Goal: Transaction & Acquisition: Obtain resource

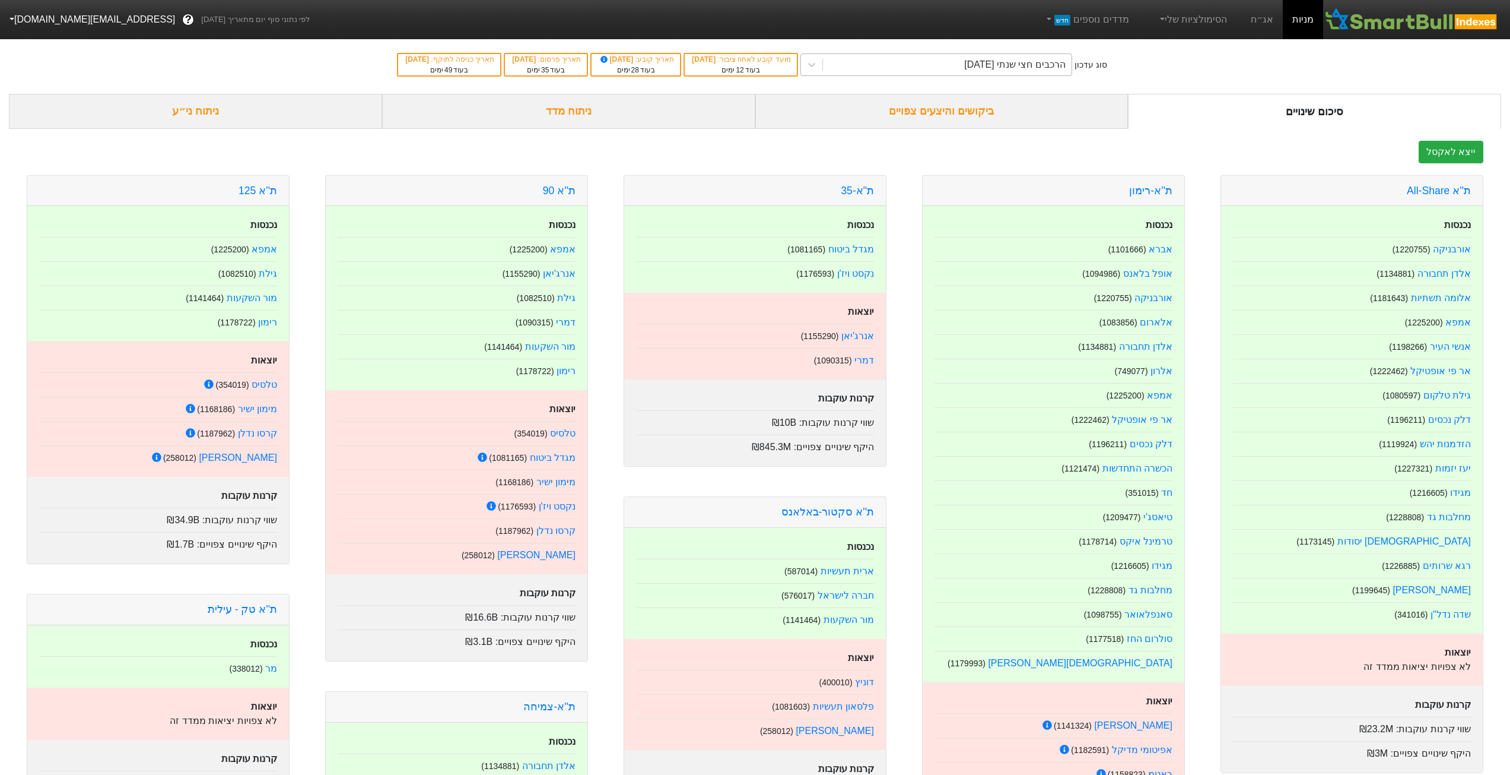
click at [964, 69] on div "הרכבים חצי שנתי [DATE]" at bounding box center [947, 64] width 249 height 21
click at [1000, 53] on div "הרכבים חצי שנתי [DATE]" at bounding box center [937, 64] width 272 height 23
click at [1139, 18] on link "אג״ח" at bounding box center [1263, 19] width 42 height 39
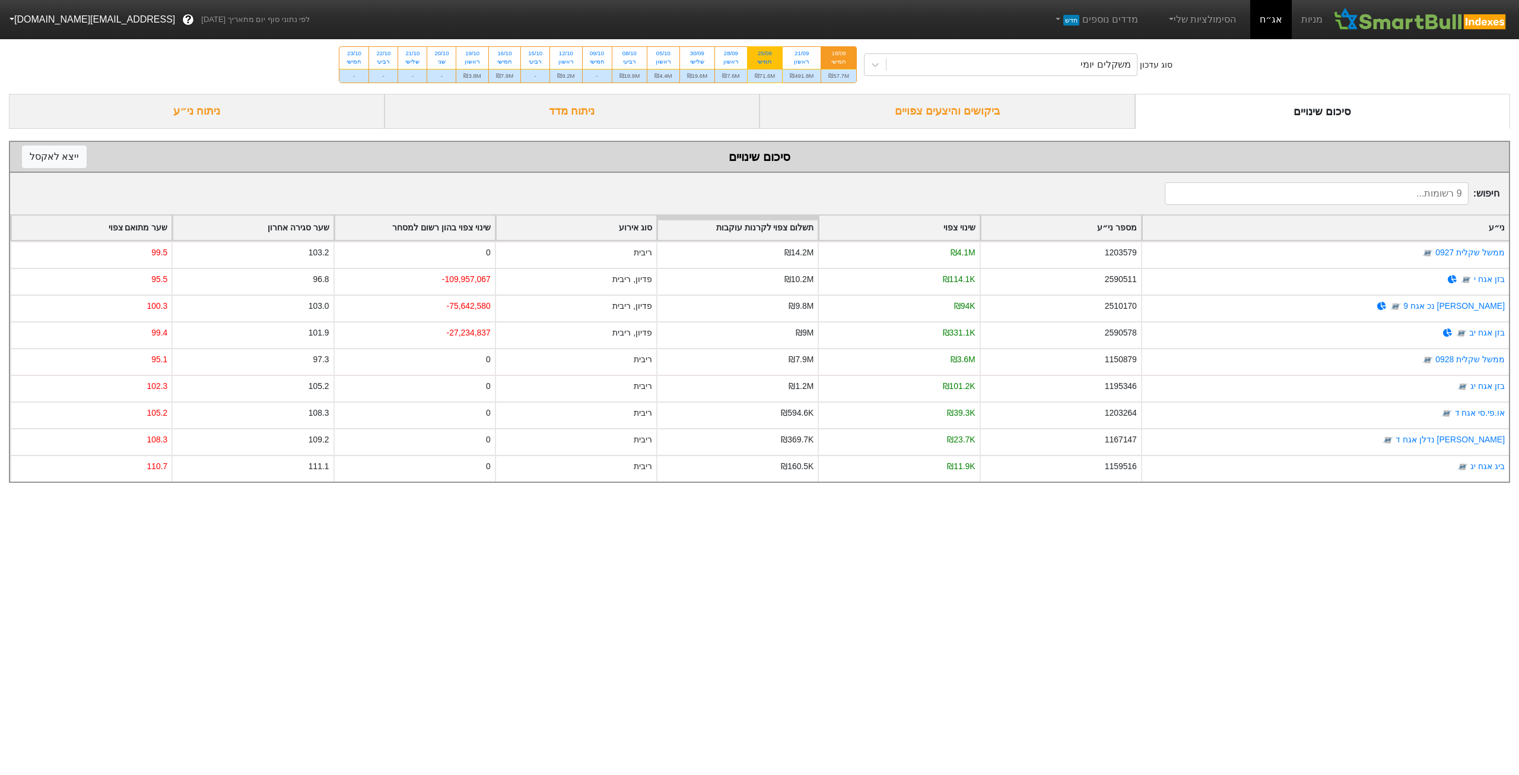
click at [766, 75] on div "₪71.6M" at bounding box center [765, 76] width 35 height 14
click at [765, 55] on input "25/09 חמישי ₪71.6M" at bounding box center [761, 51] width 8 height 8
radio input "true"
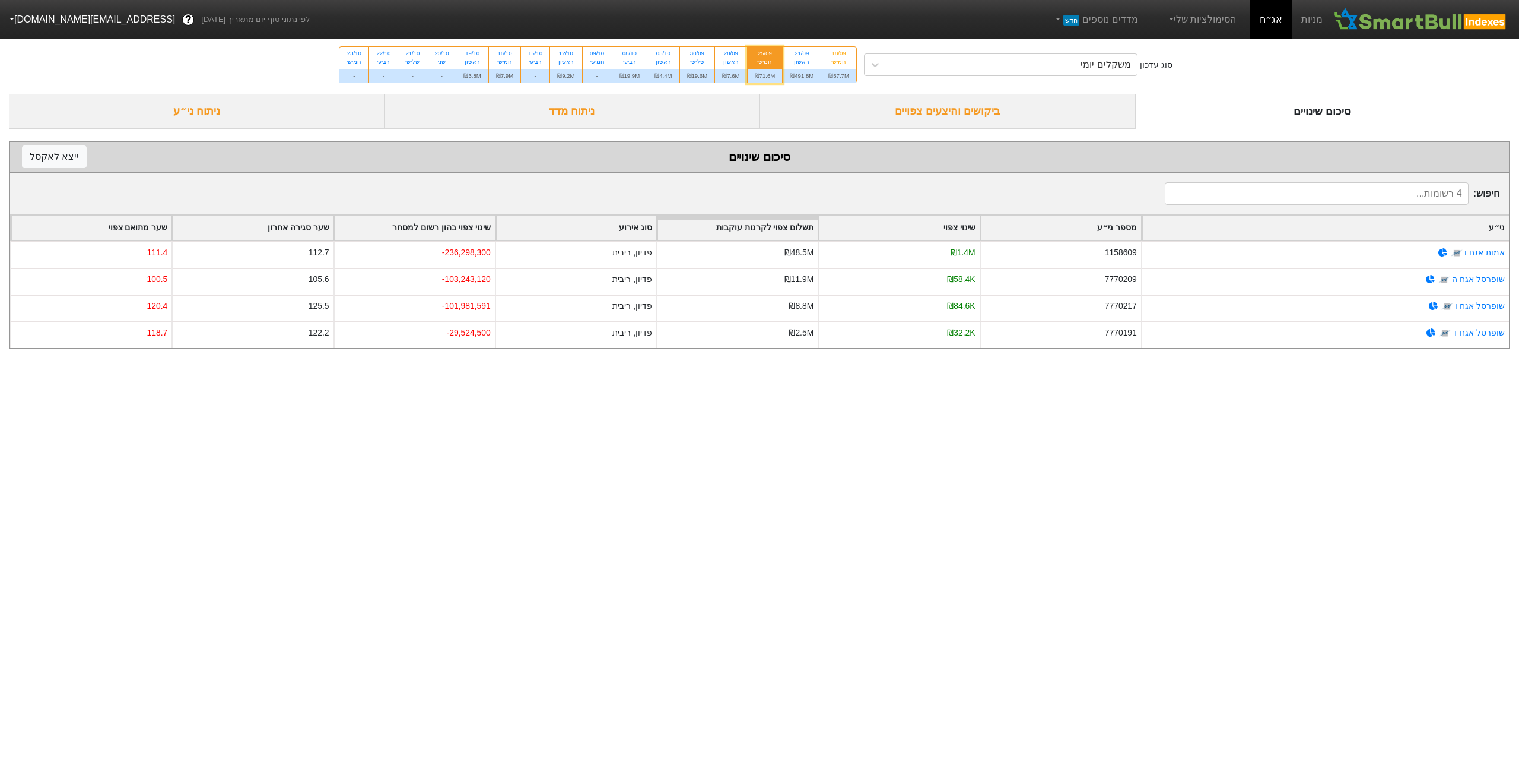
click at [1100, 112] on div "ביקושים והיצעים צפויים" at bounding box center [948, 111] width 376 height 35
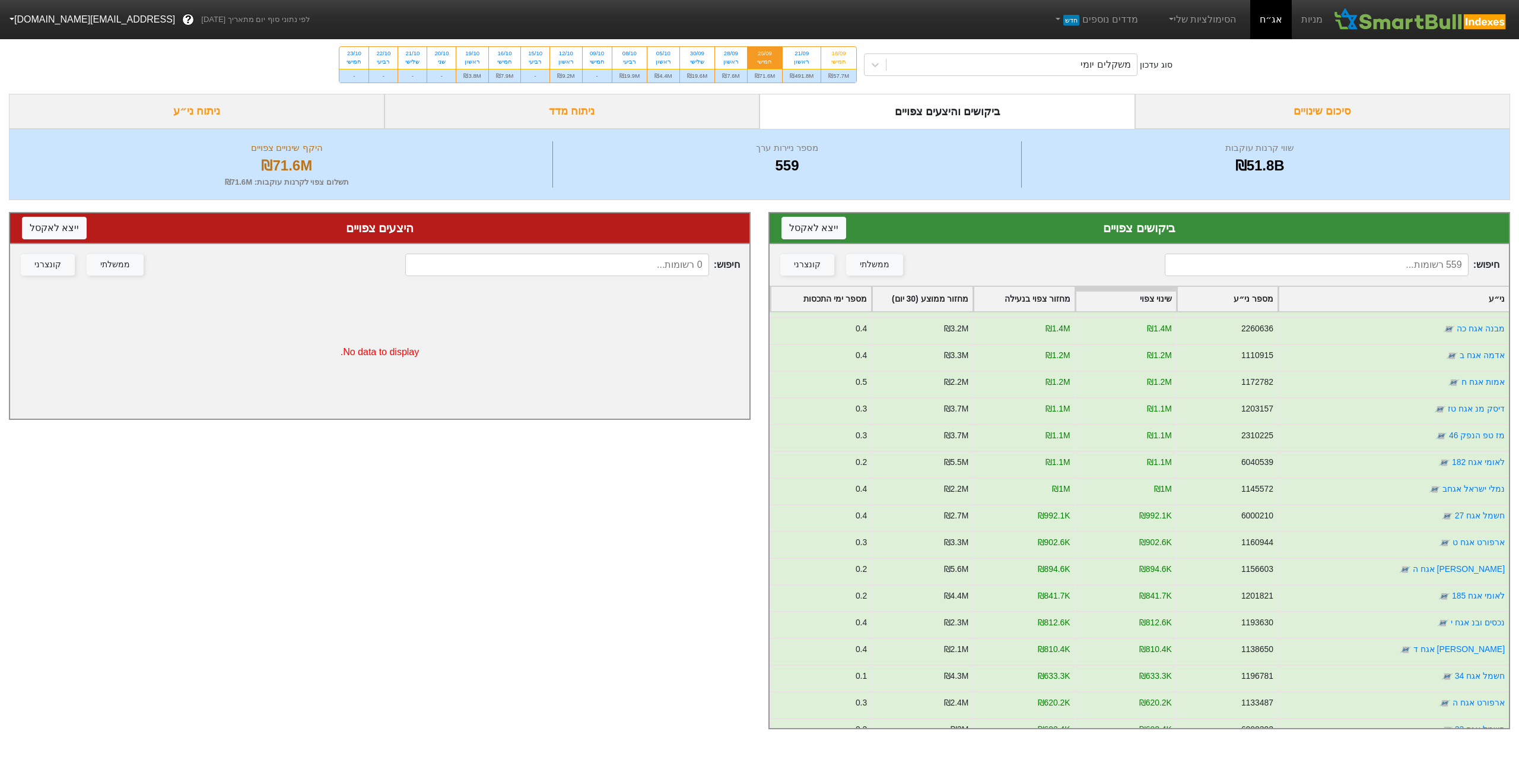
scroll to position [475, 0]
click at [834, 230] on button "ייצא ל אקסל" at bounding box center [814, 228] width 65 height 23
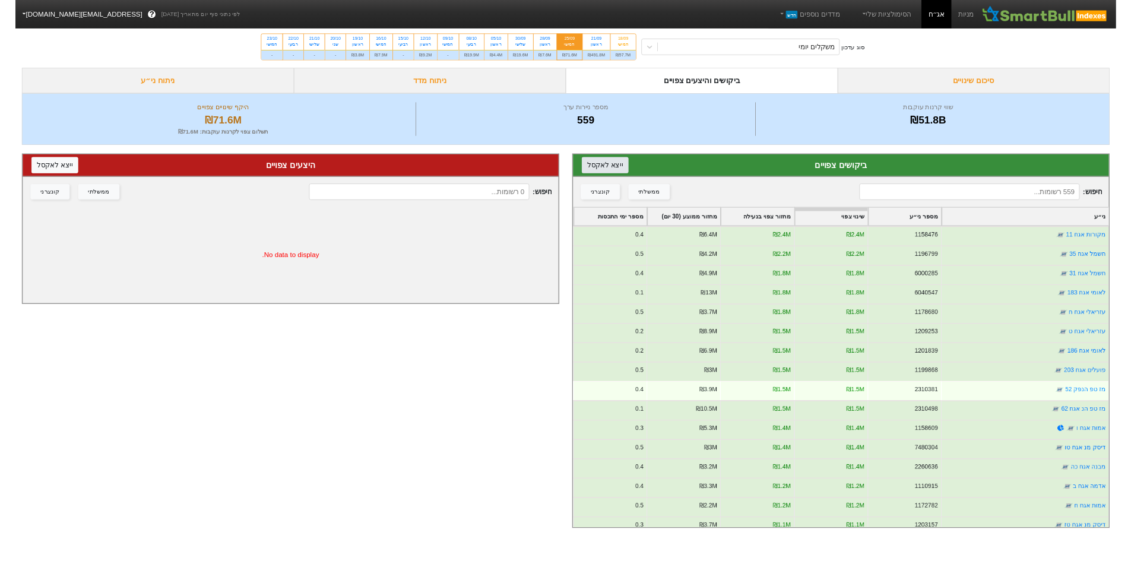
scroll to position [178, 0]
